Goal: Transaction & Acquisition: Purchase product/service

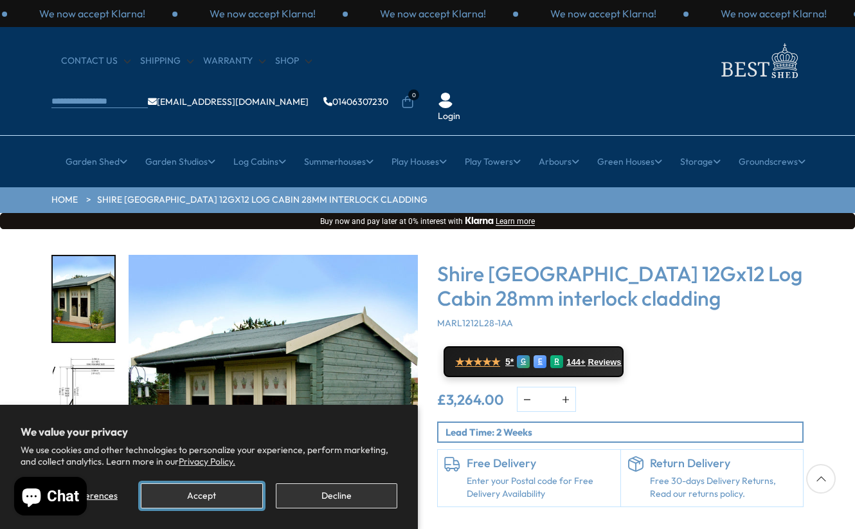
click at [197, 489] on button "Accept" at bounding box center [202, 495] width 122 height 25
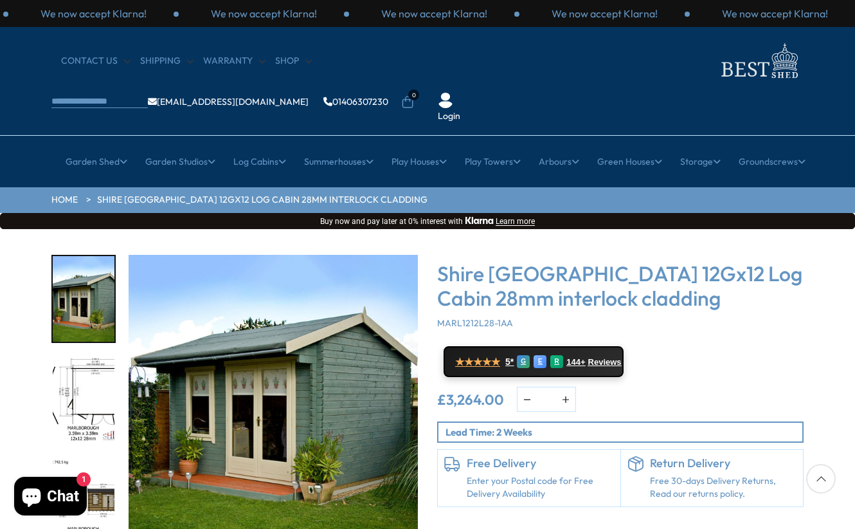
click at [853, 527] on div "Click To Expand Click To Expand Click To Expand Click To Expand Click To Expand…" at bounding box center [427, 423] width 855 height 389
click at [852, 527] on div "Click To Expand Click To Expand Click To Expand Click To Expand Click To Expand…" at bounding box center [427, 423] width 855 height 389
click at [850, 525] on div "Click To Expand Click To Expand Click To Expand Click To Expand Click To Expand…" at bounding box center [427, 423] width 855 height 389
click at [850, 526] on div "Click To Expand Click To Expand Click To Expand Click To Expand Click To Expand…" at bounding box center [427, 423] width 855 height 389
click at [415, 389] on img "1 / 18" at bounding box center [273, 399] width 289 height 289
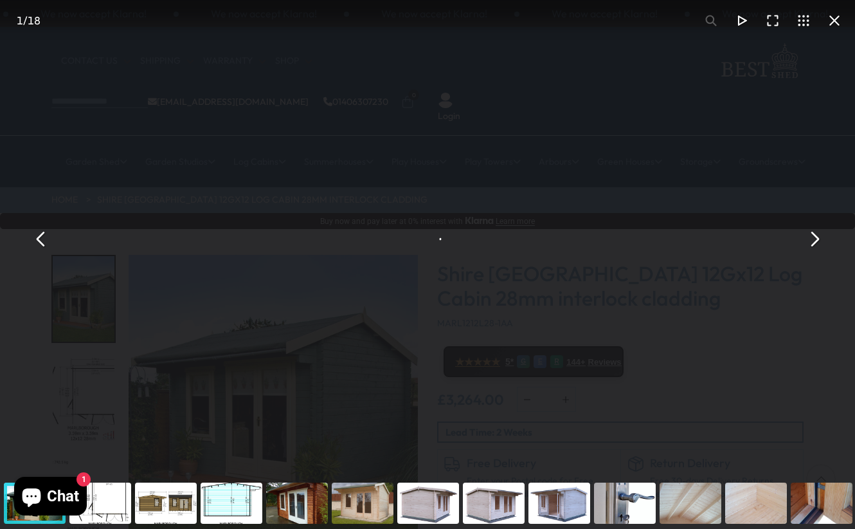
click at [398, 387] on div "Shire [GEOGRAPHIC_DATA] 12Gx12 Log Cabin 28mm interlock cladding - Best Shed" at bounding box center [427, 238] width 855 height 477
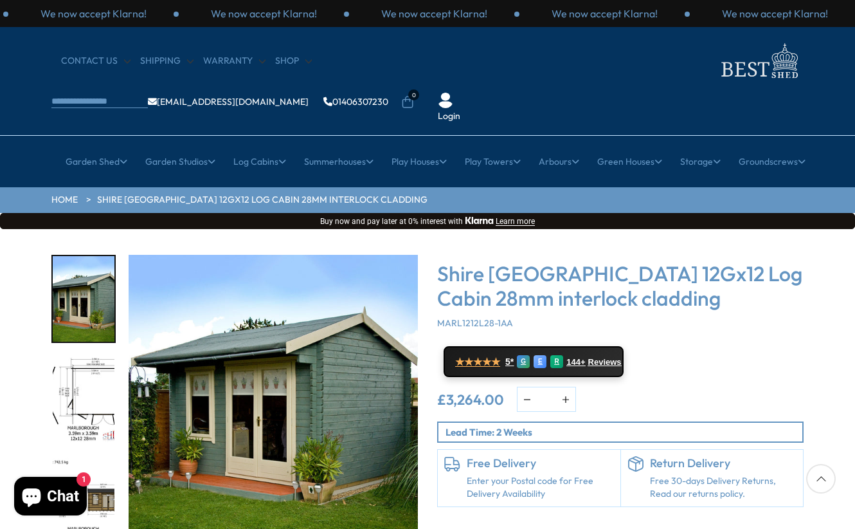
click at [398, 387] on img "1 / 18" at bounding box center [273, 399] width 289 height 289
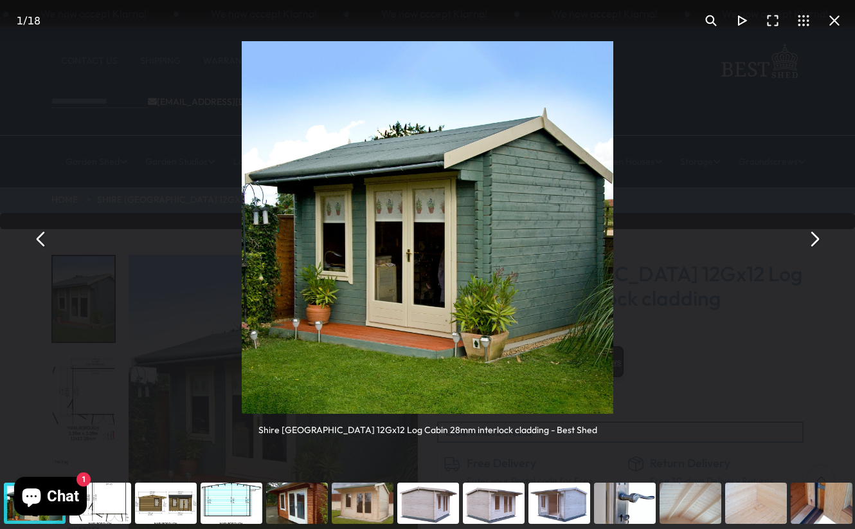
click at [810, 242] on button "You can close this modal content with the ESC key" at bounding box center [814, 238] width 31 height 31
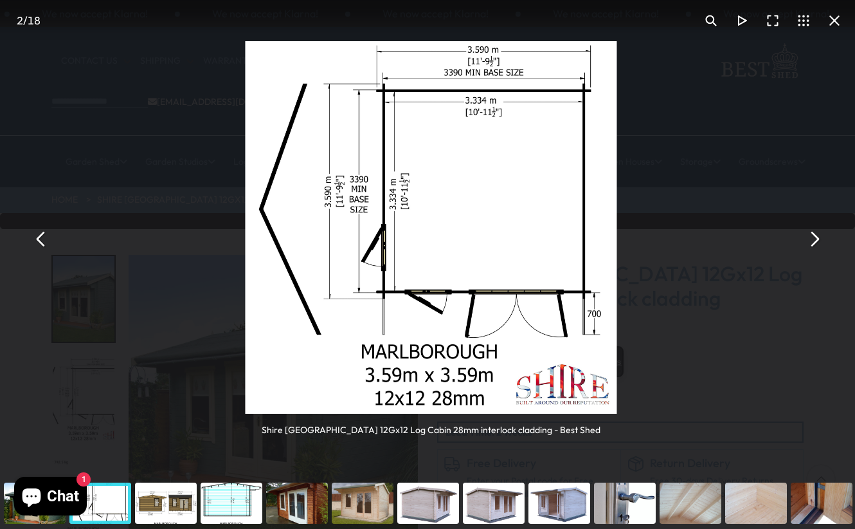
click at [810, 241] on button "You can close this modal content with the ESC key" at bounding box center [814, 238] width 31 height 31
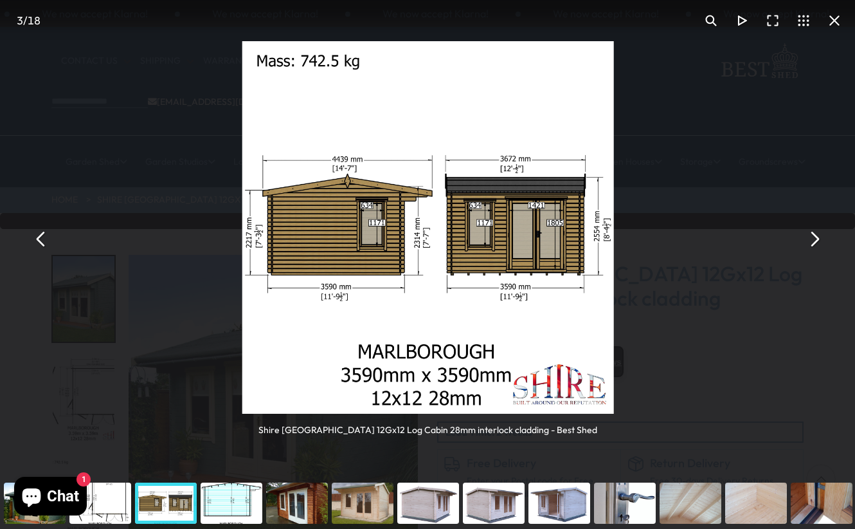
click at [810, 241] on button "You can close this modal content with the ESC key" at bounding box center [814, 238] width 31 height 31
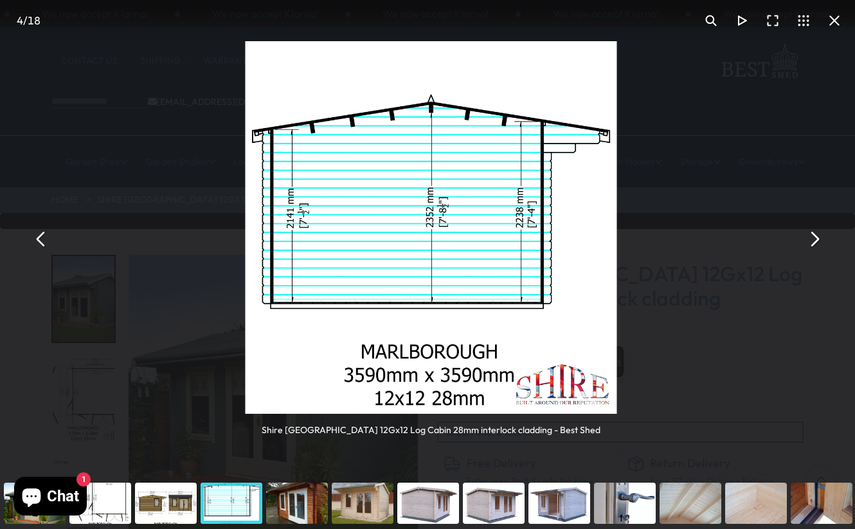
click at [810, 241] on button "You can close this modal content with the ESC key" at bounding box center [814, 238] width 31 height 31
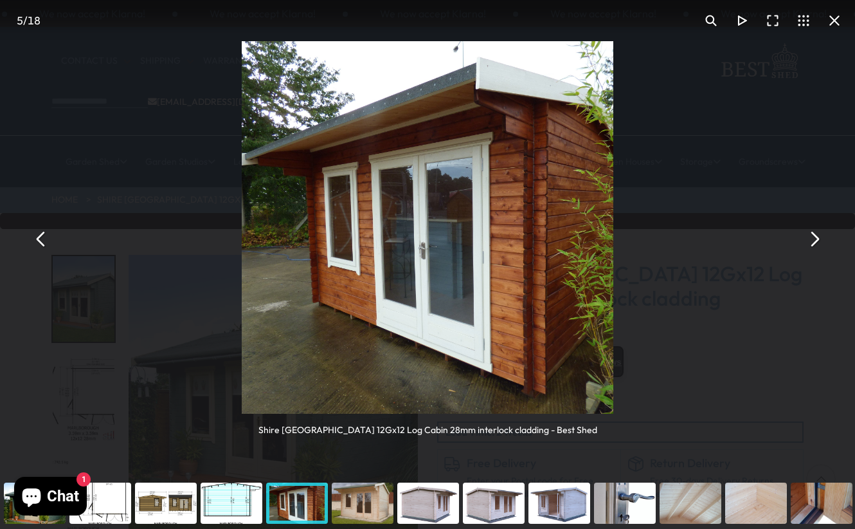
click at [810, 241] on button "You can close this modal content with the ESC key" at bounding box center [814, 238] width 31 height 31
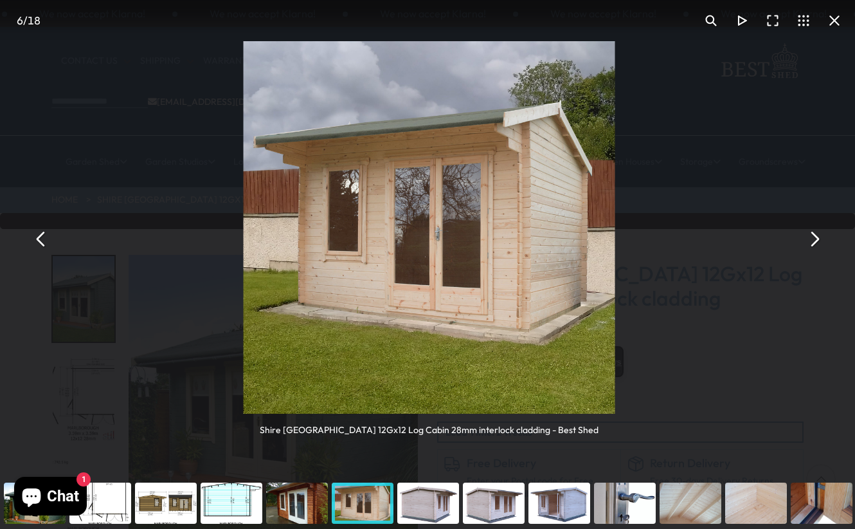
click at [810, 241] on button "You can close this modal content with the ESC key" at bounding box center [814, 238] width 31 height 31
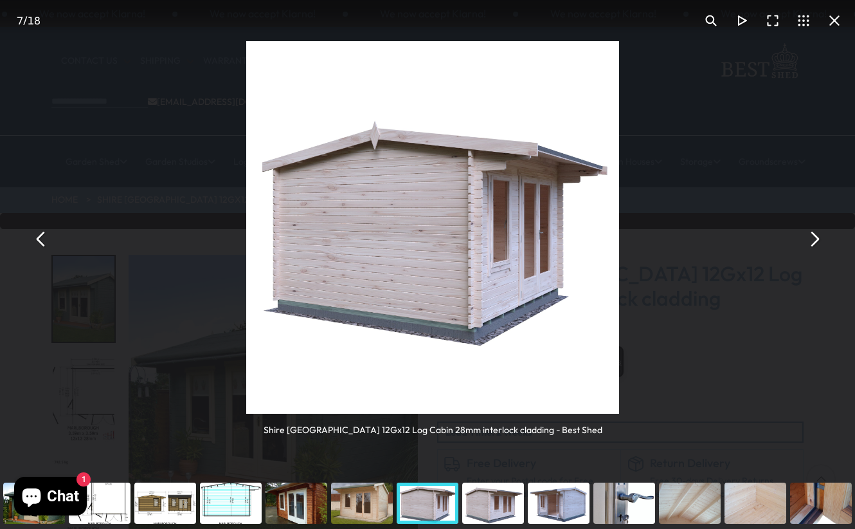
click at [810, 241] on button "You can close this modal content with the ESC key" at bounding box center [814, 238] width 31 height 31
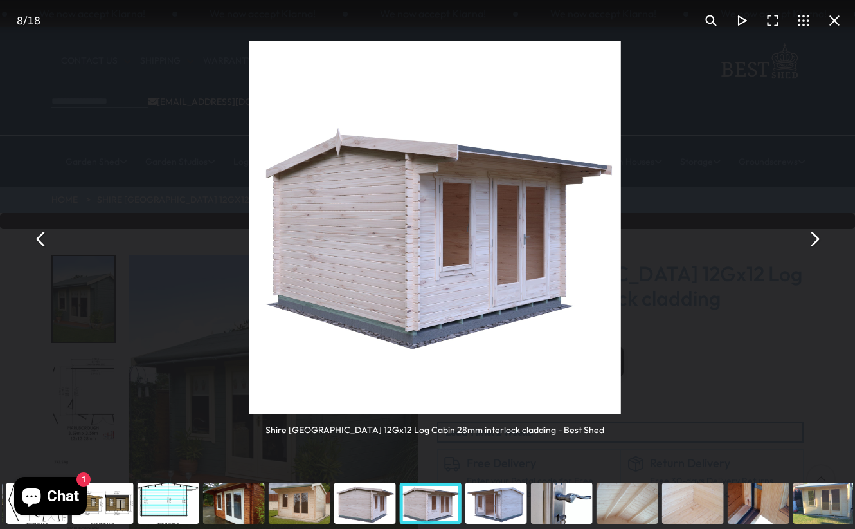
click at [810, 241] on button "You can close this modal content with the ESC key" at bounding box center [814, 238] width 31 height 31
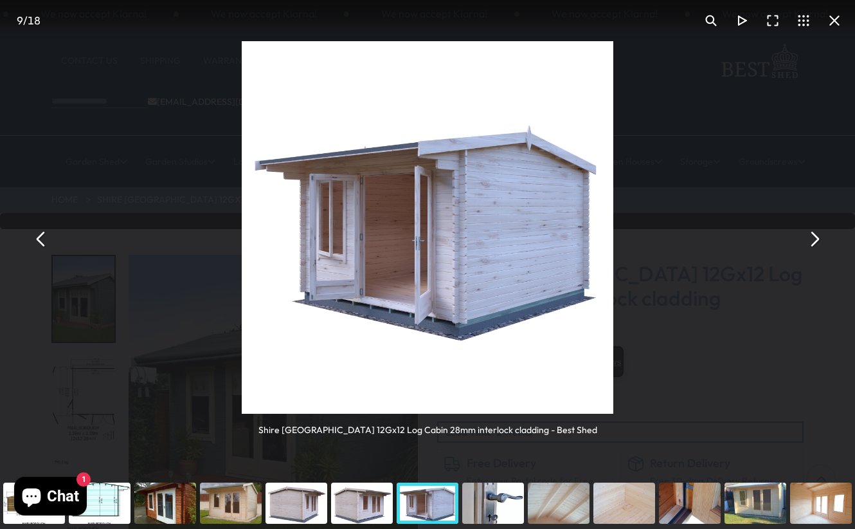
click at [816, 241] on button "You can close this modal content with the ESC key" at bounding box center [814, 238] width 31 height 31
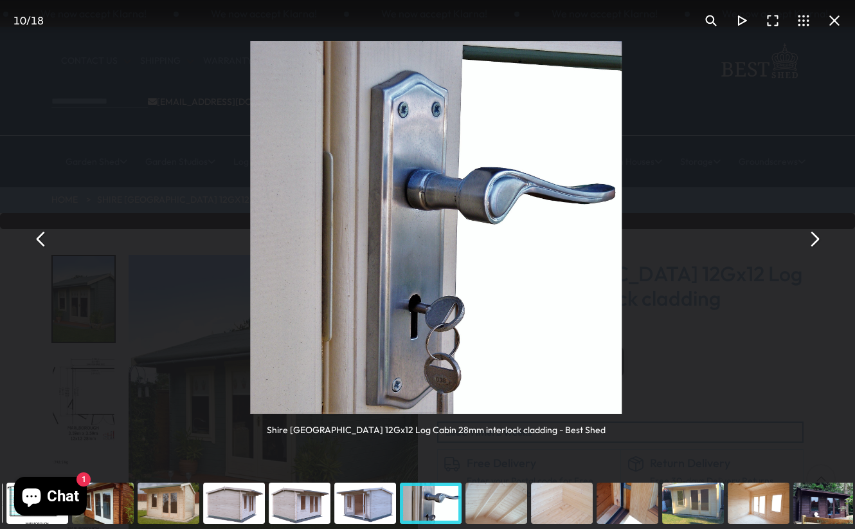
click at [816, 240] on button "You can close this modal content with the ESC key" at bounding box center [814, 238] width 31 height 31
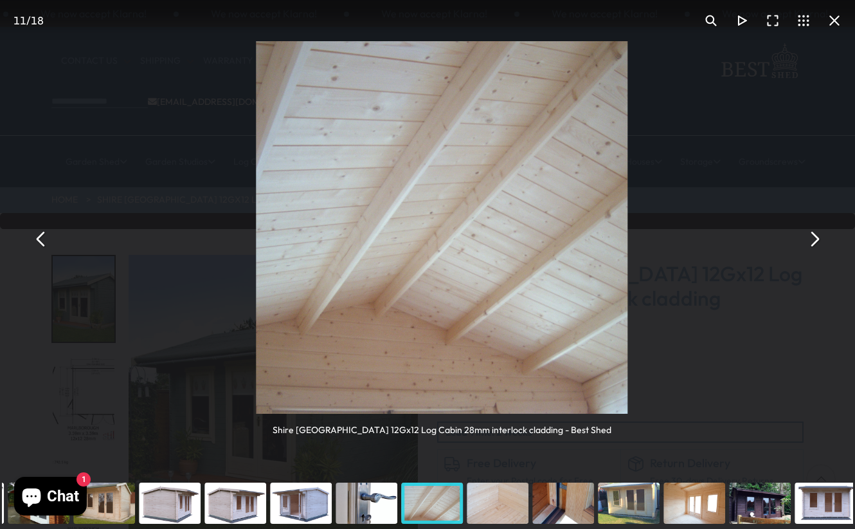
click at [816, 240] on button "You can close this modal content with the ESC key" at bounding box center [814, 238] width 31 height 31
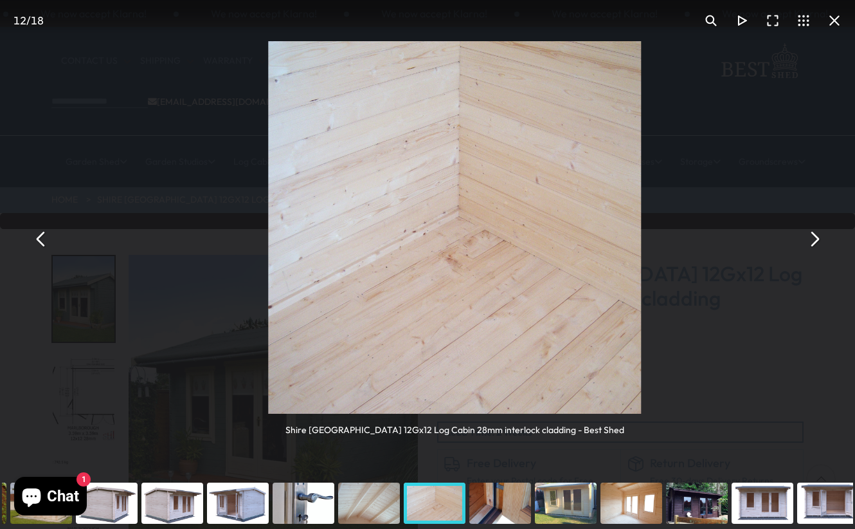
click at [816, 240] on button "You can close this modal content with the ESC key" at bounding box center [814, 238] width 31 height 31
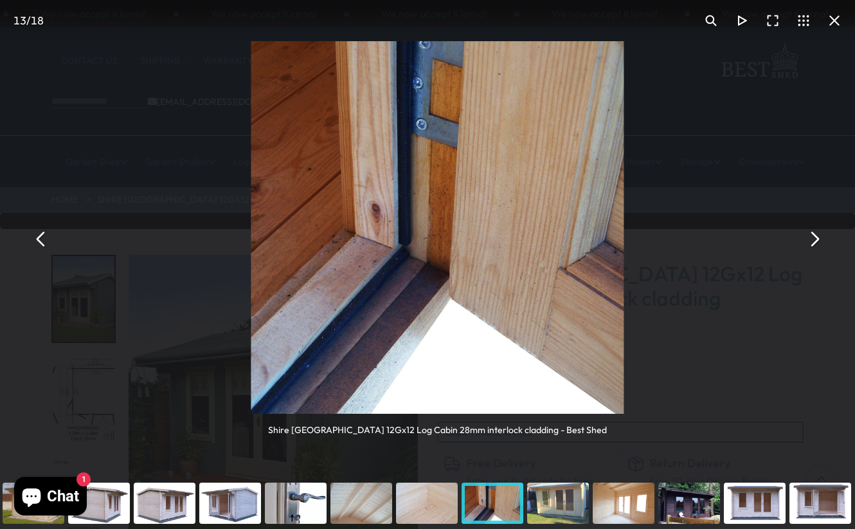
click at [816, 240] on button "You can close this modal content with the ESC key" at bounding box center [814, 238] width 31 height 31
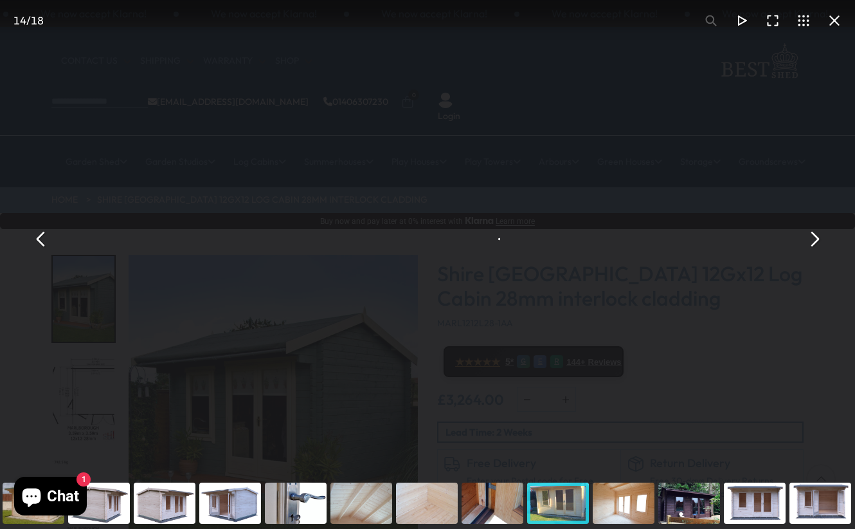
click at [816, 240] on button "You can close this modal content with the ESC key" at bounding box center [814, 238] width 31 height 31
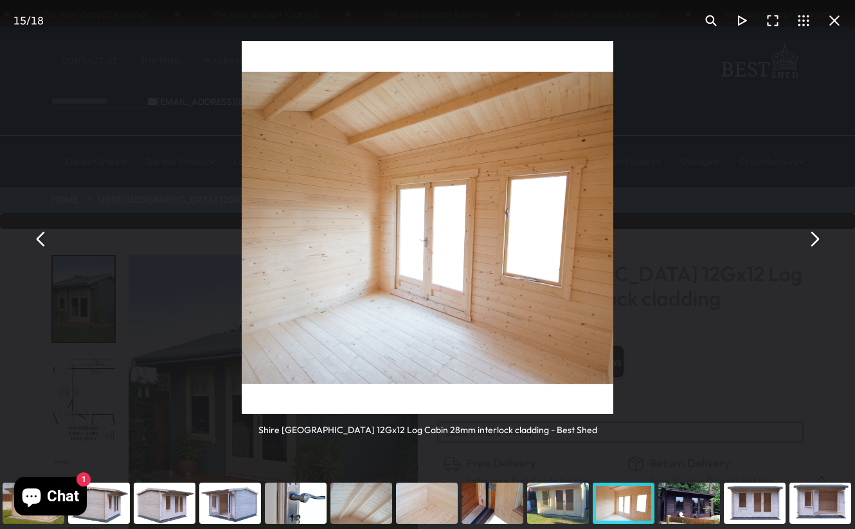
click at [835, 21] on button "You can close this modal content with the ESC key" at bounding box center [834, 20] width 31 height 31
